Goal: Task Accomplishment & Management: Use online tool/utility

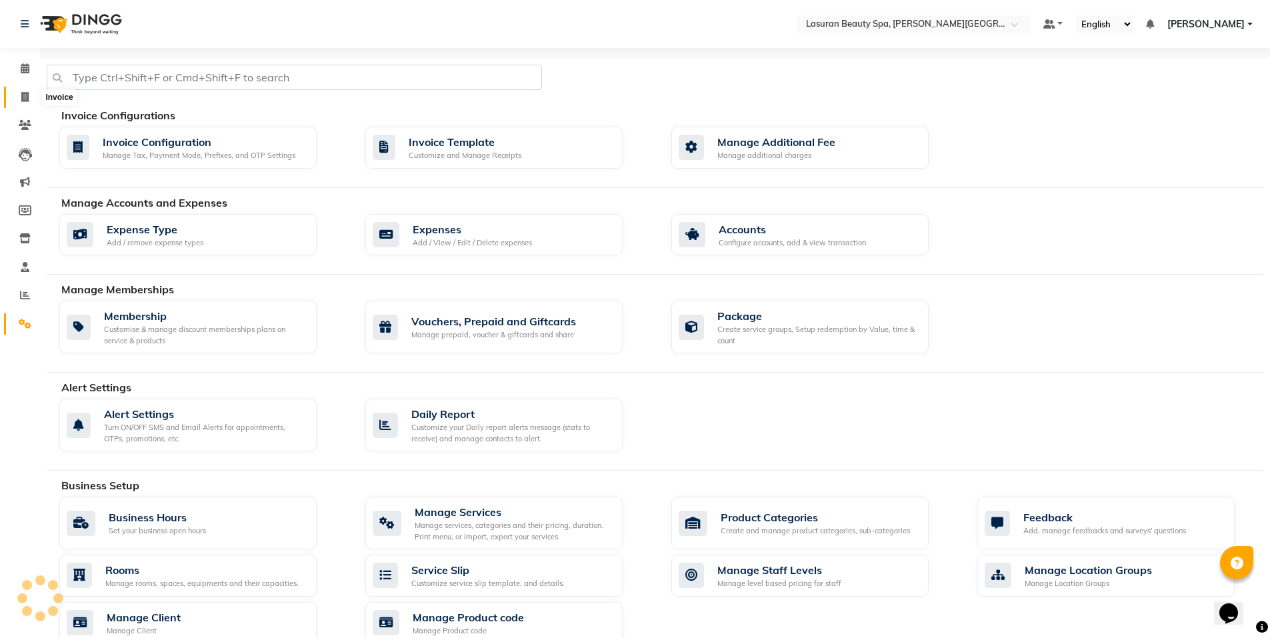
click at [17, 93] on span at bounding box center [24, 97] width 23 height 15
select select "service"
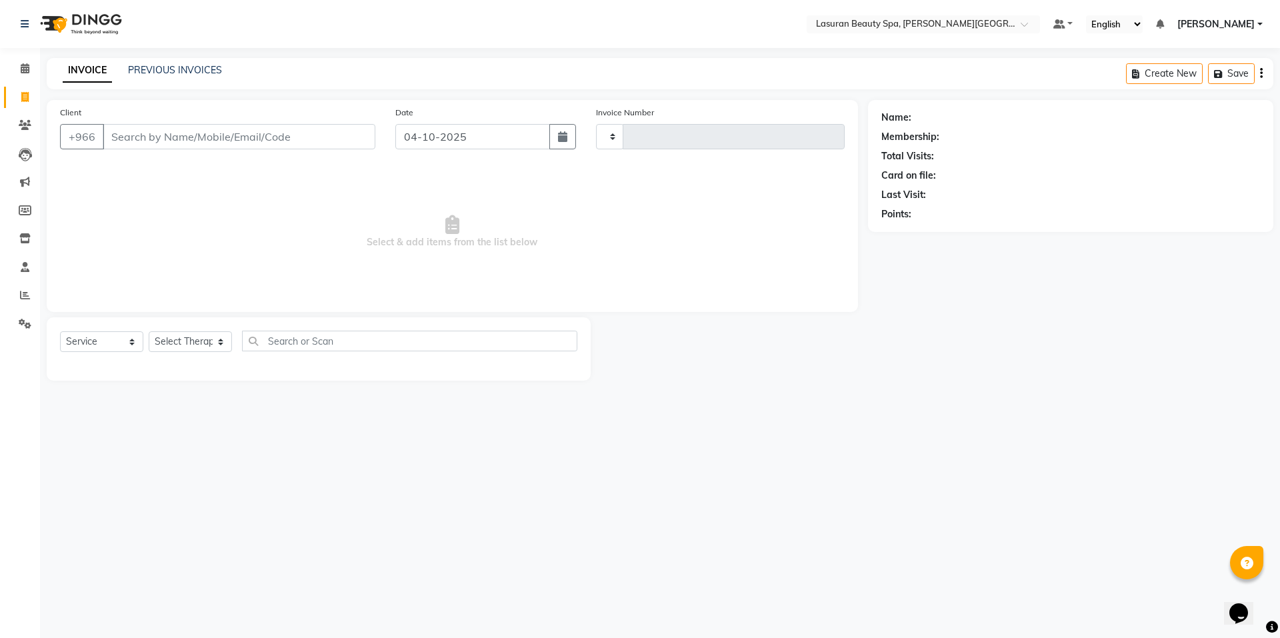
type input "1703"
select select "6941"
click at [182, 133] on input "Client" at bounding box center [239, 136] width 273 height 25
drag, startPoint x: 116, startPoint y: 141, endPoint x: 109, endPoint y: 141, distance: 7.3
click at [109, 141] on input "0553301777" at bounding box center [205, 136] width 205 height 25
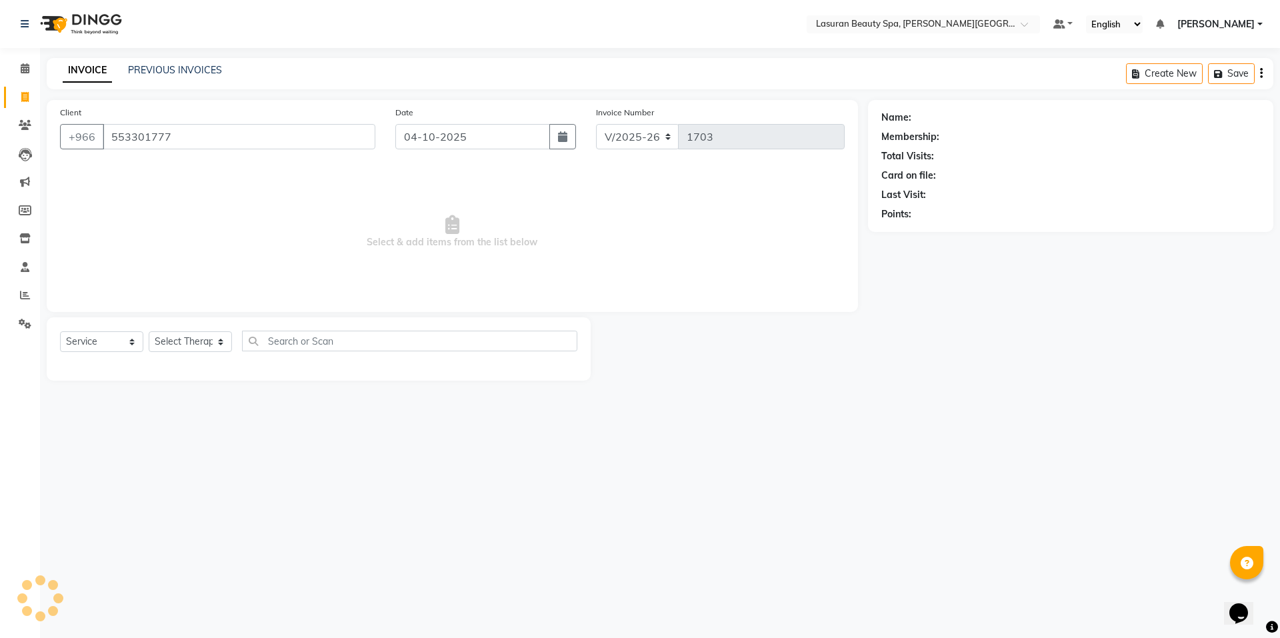
type input "553301777"
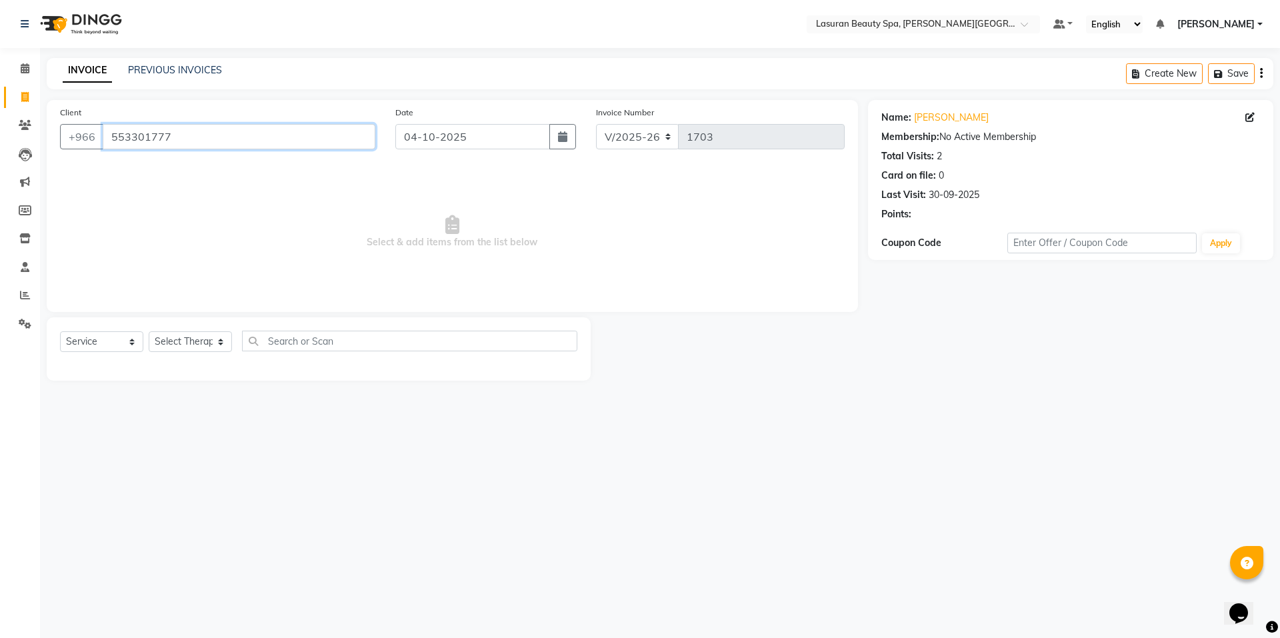
click at [253, 141] on input "553301777" at bounding box center [239, 136] width 273 height 25
click at [253, 137] on input "553301777" at bounding box center [239, 136] width 273 height 25
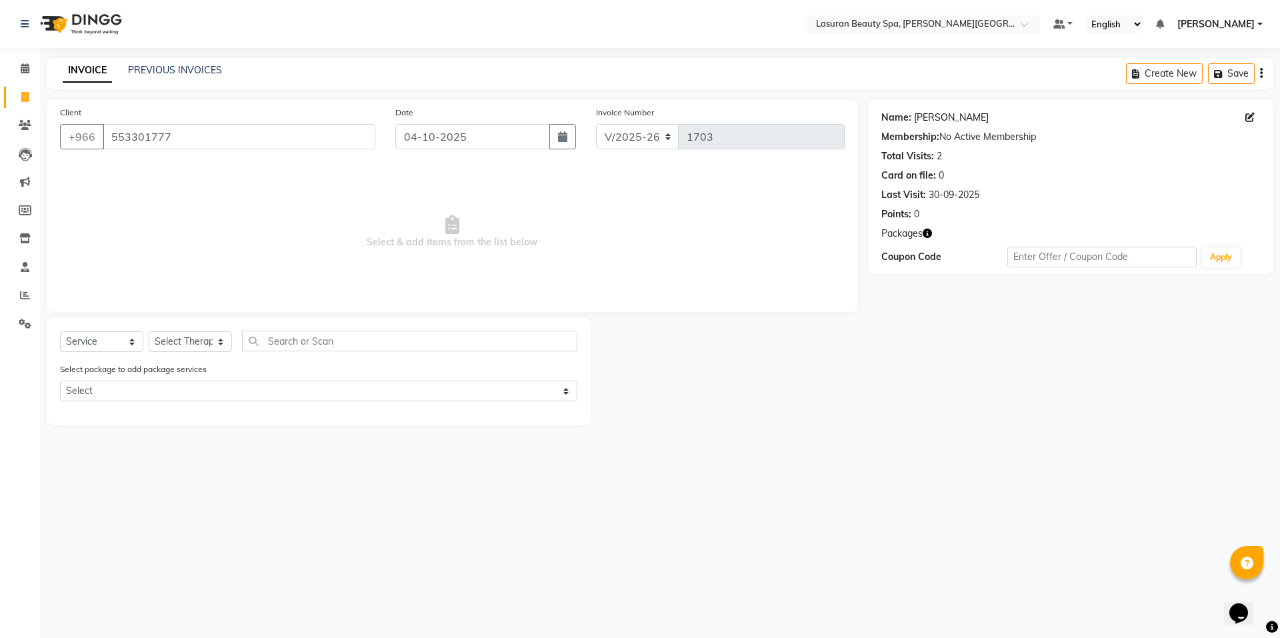
click at [931, 119] on link "[PERSON_NAME]" at bounding box center [951, 118] width 75 height 14
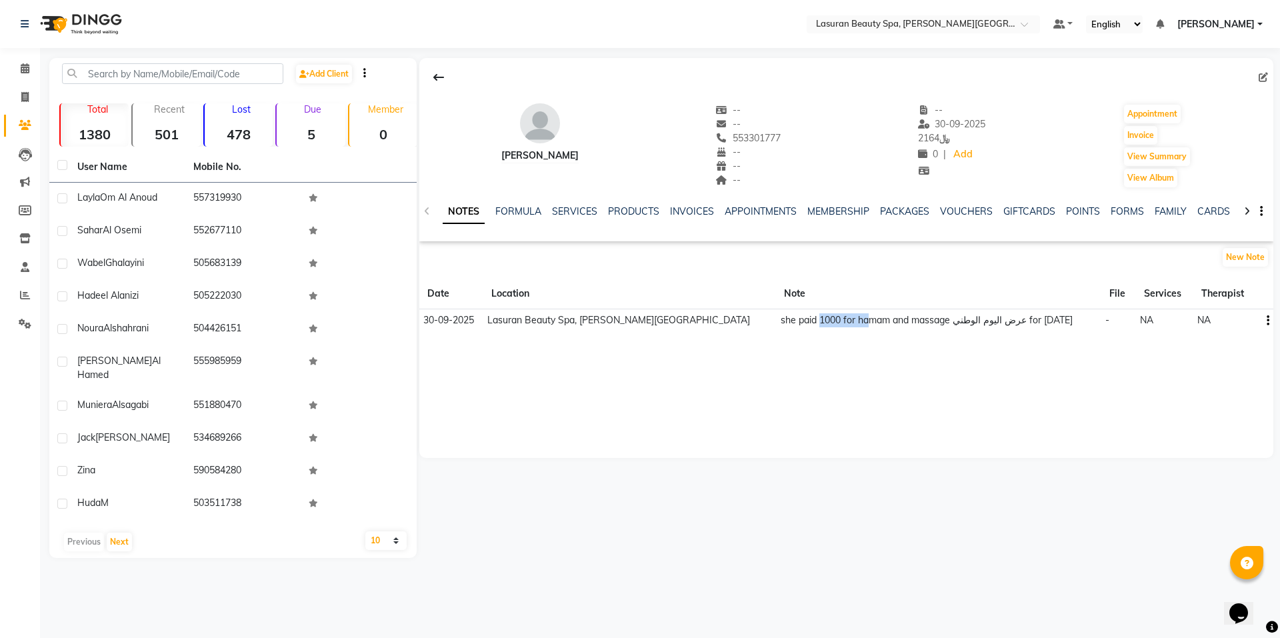
drag, startPoint x: 794, startPoint y: 320, endPoint x: 844, endPoint y: 321, distance: 50.7
click at [844, 321] on td "she paid 1000 for hamam and massage عرض اليوم الوطني for 22/10/2025" at bounding box center [938, 320] width 325 height 23
drag, startPoint x: 844, startPoint y: 321, endPoint x: 848, endPoint y: 354, distance: 32.8
click at [848, 354] on div "Nora nova -- -- 553301777 -- -- -- -- 30-09-2025 ﷼ 2164 0 | Add Appointment Inv…" at bounding box center [846, 258] width 854 height 400
click at [1026, 207] on link "GIFTCARDS" at bounding box center [1030, 211] width 52 height 12
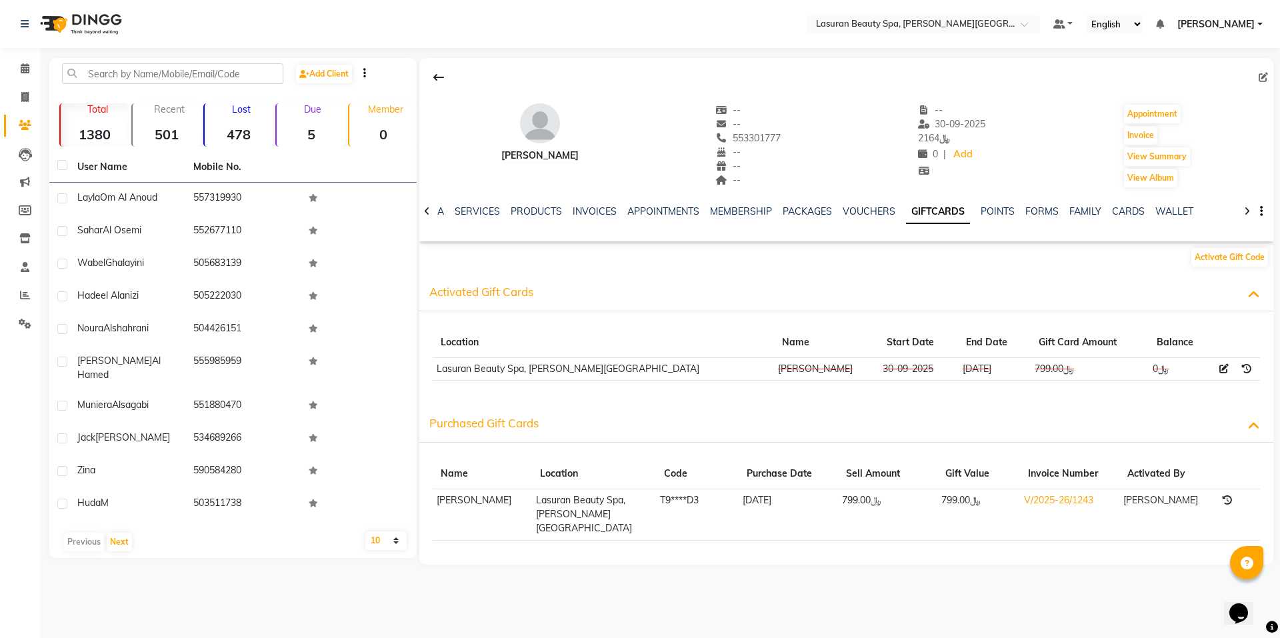
click at [467, 201] on div "NOTES FORMULA SERVICES PRODUCTS INVOICES APPOINTMENTS MEMBERSHIP PACKAGES VOUCH…" at bounding box center [846, 212] width 854 height 46
click at [476, 208] on link "SERVICES" at bounding box center [477, 211] width 45 height 12
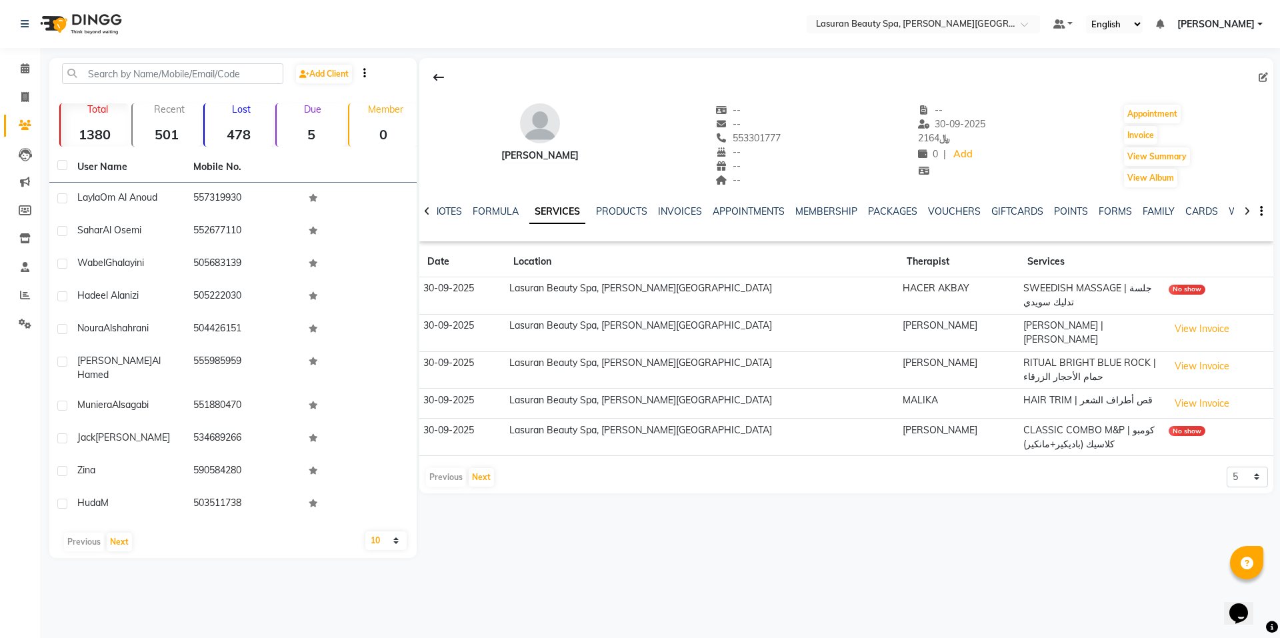
click at [423, 211] on div at bounding box center [426, 210] width 15 height 26
click at [425, 211] on div "NOTES FORMULA SERVICES PRODUCTS INVOICES APPOINTMENTS MEMBERSHIP PACKAGES VOUCH…" at bounding box center [846, 212] width 854 height 46
click at [1196, 393] on button "View Invoice" at bounding box center [1202, 403] width 67 height 21
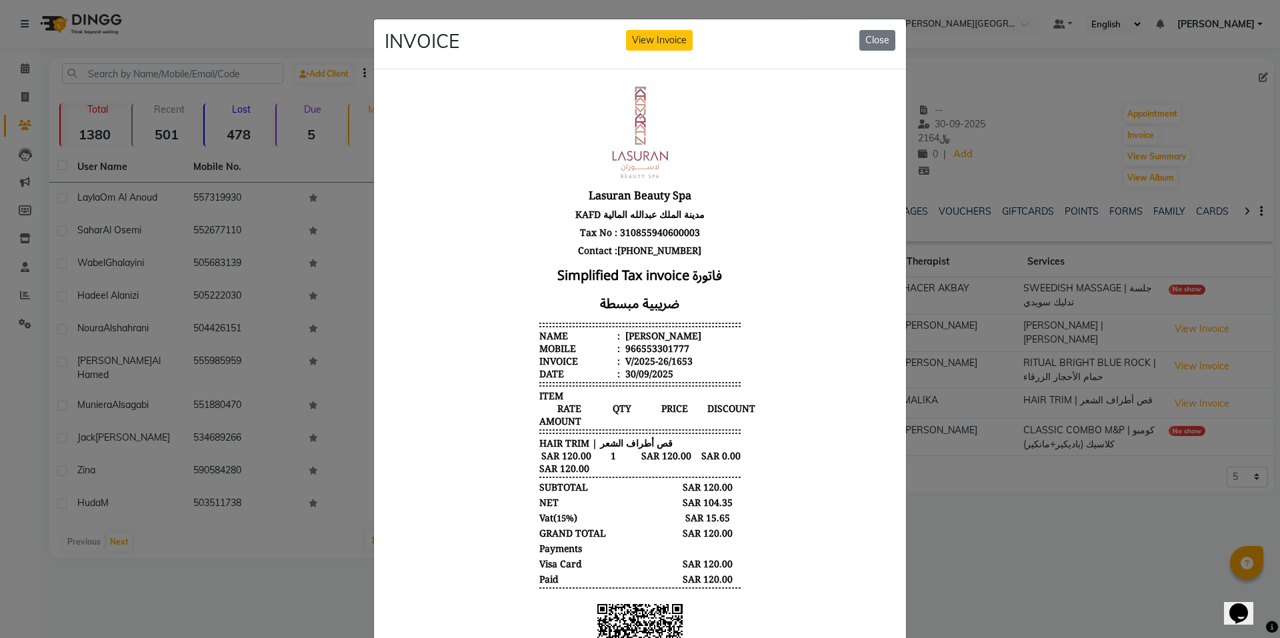
scroll to position [11, 0]
click at [863, 37] on button "Close" at bounding box center [878, 40] width 36 height 21
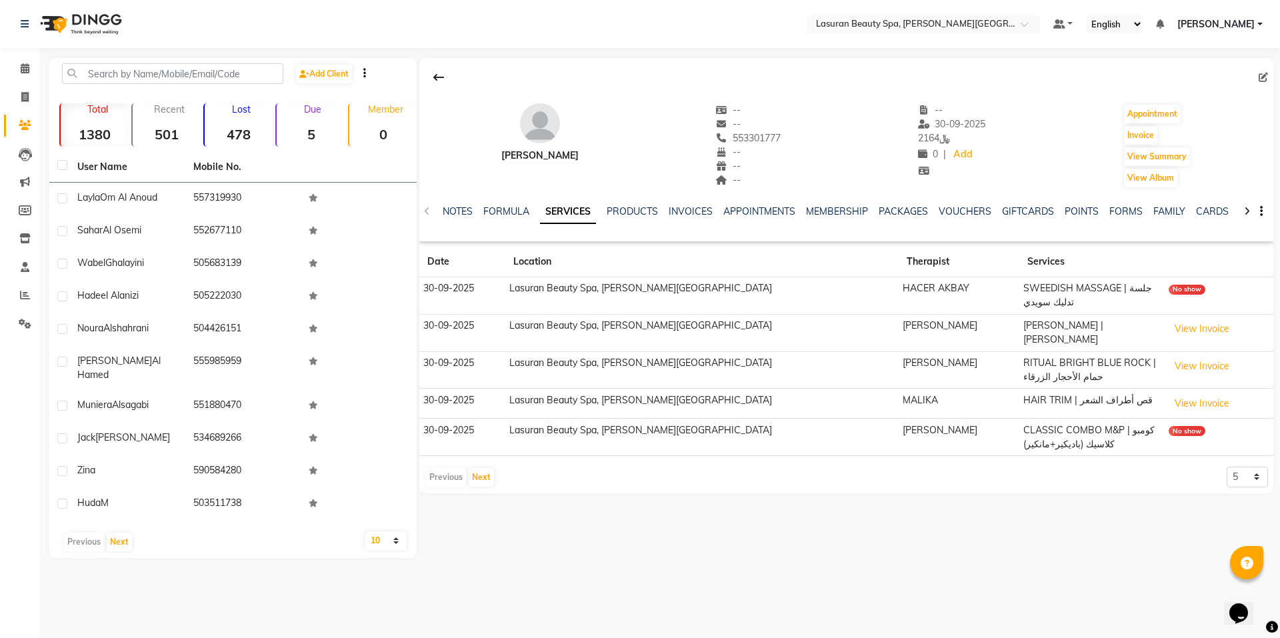
click at [1198, 293] on div "No show" at bounding box center [1187, 290] width 37 height 10
click at [1181, 426] on div "No show" at bounding box center [1187, 431] width 37 height 10
click at [674, 209] on link "INVOICES" at bounding box center [691, 211] width 44 height 12
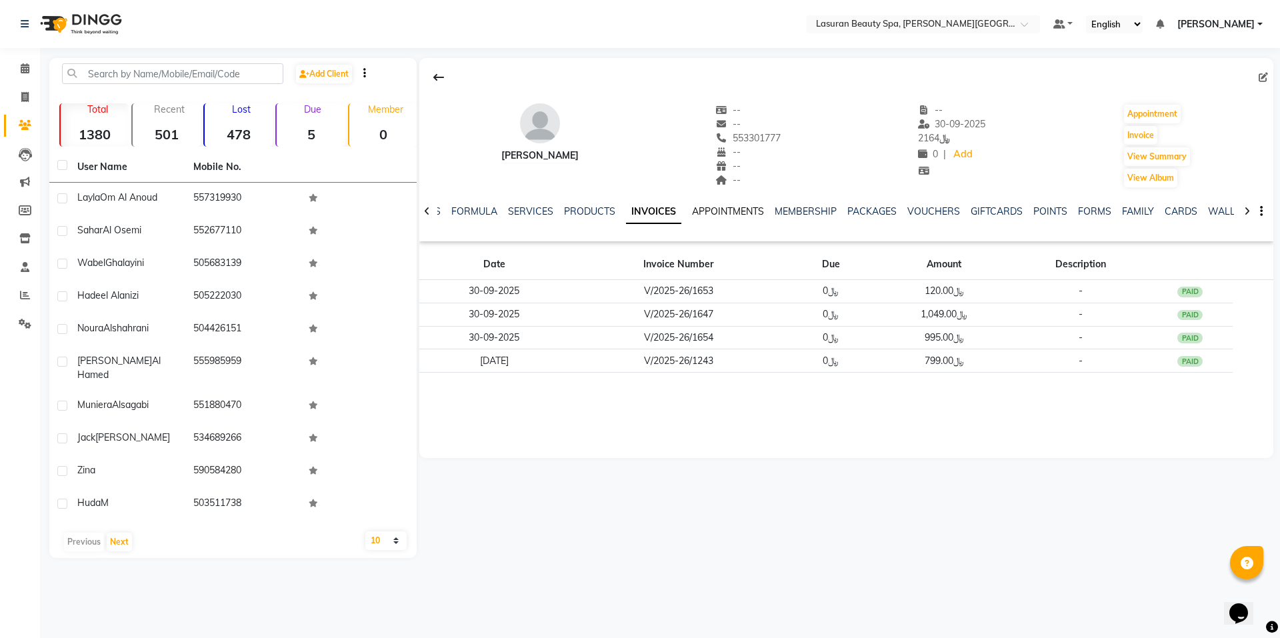
click at [709, 213] on link "APPOINTMENTS" at bounding box center [728, 211] width 72 height 12
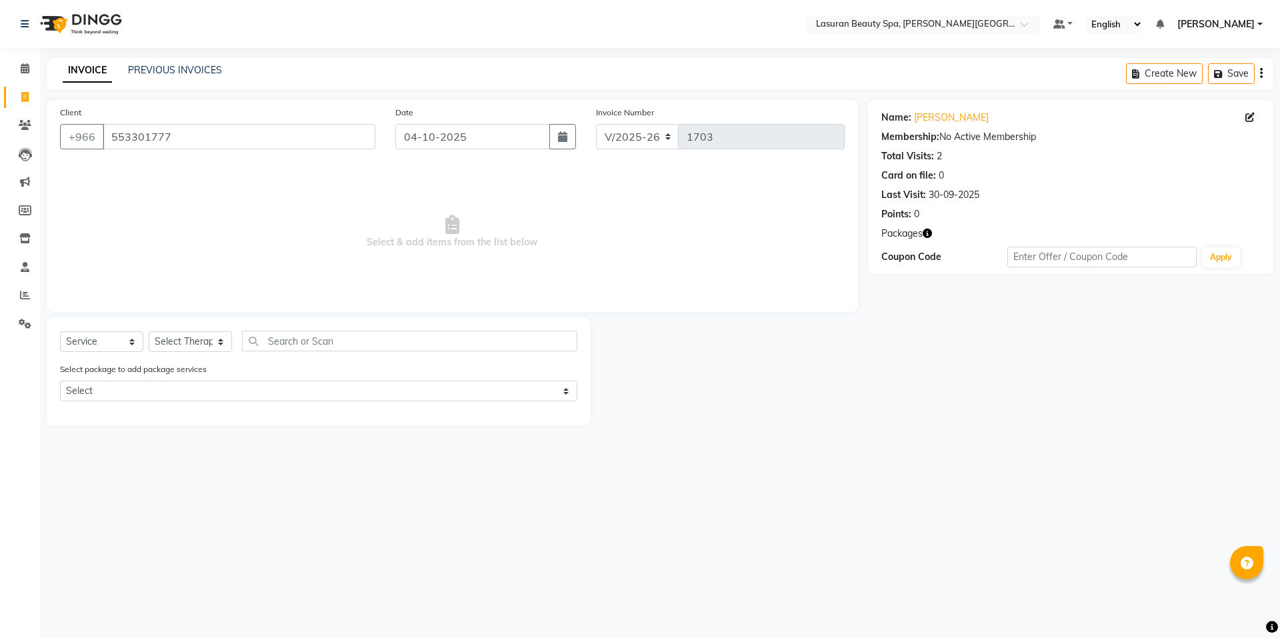
select select "6941"
select select "service"
